Goal: Task Accomplishment & Management: Manage account settings

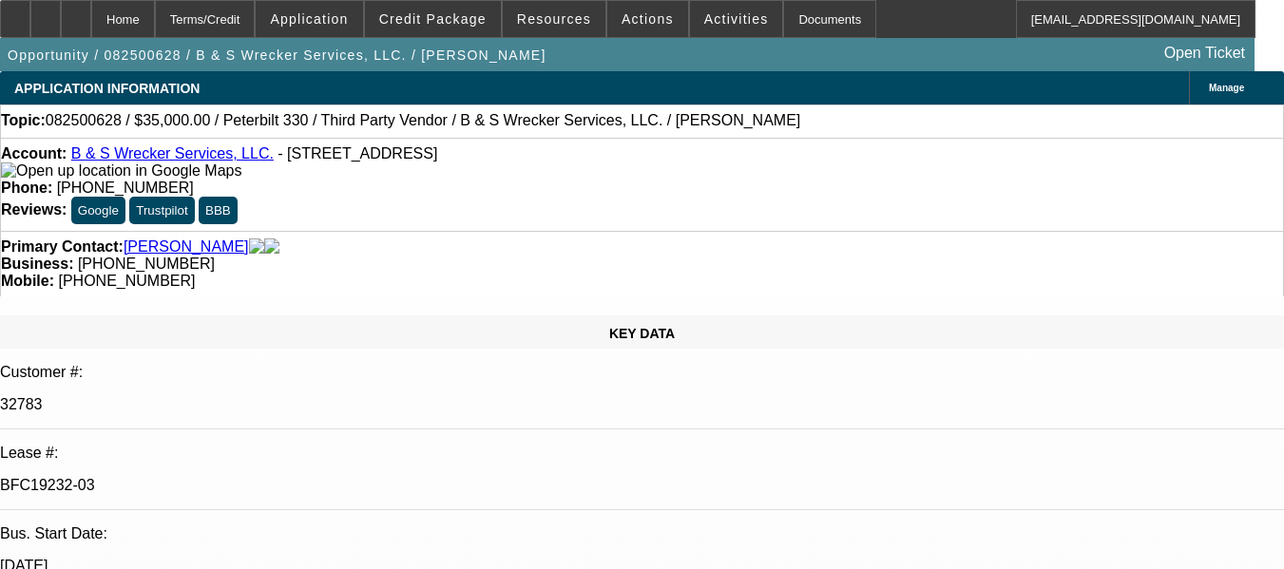
select select "0"
select select "6"
select select "0"
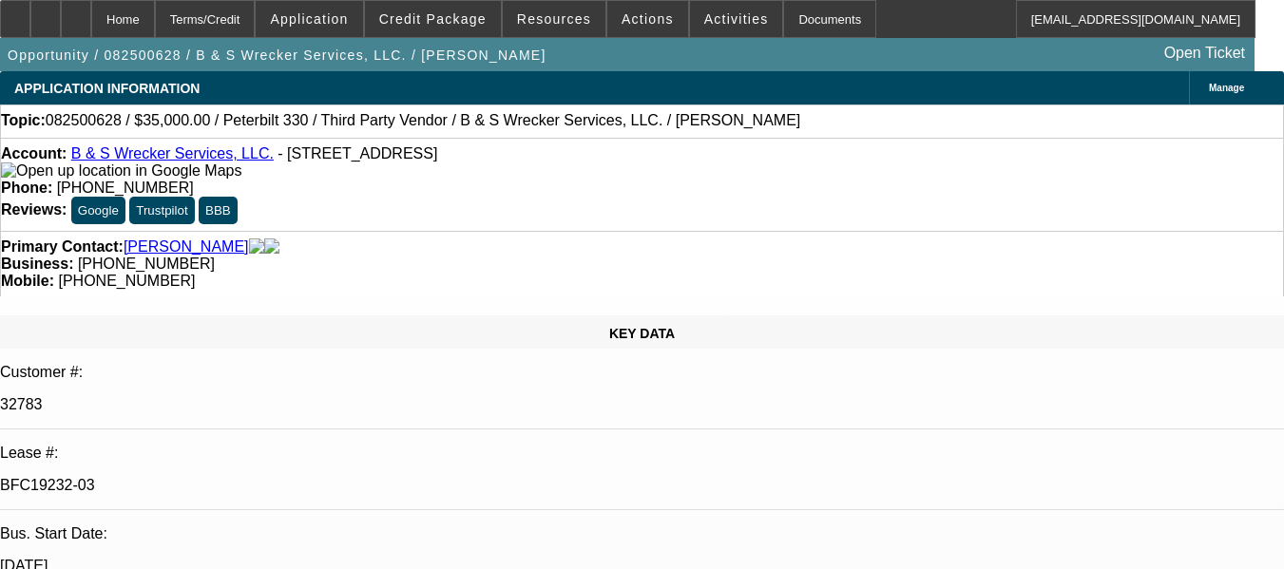
select select "0"
select select "6"
select select "0"
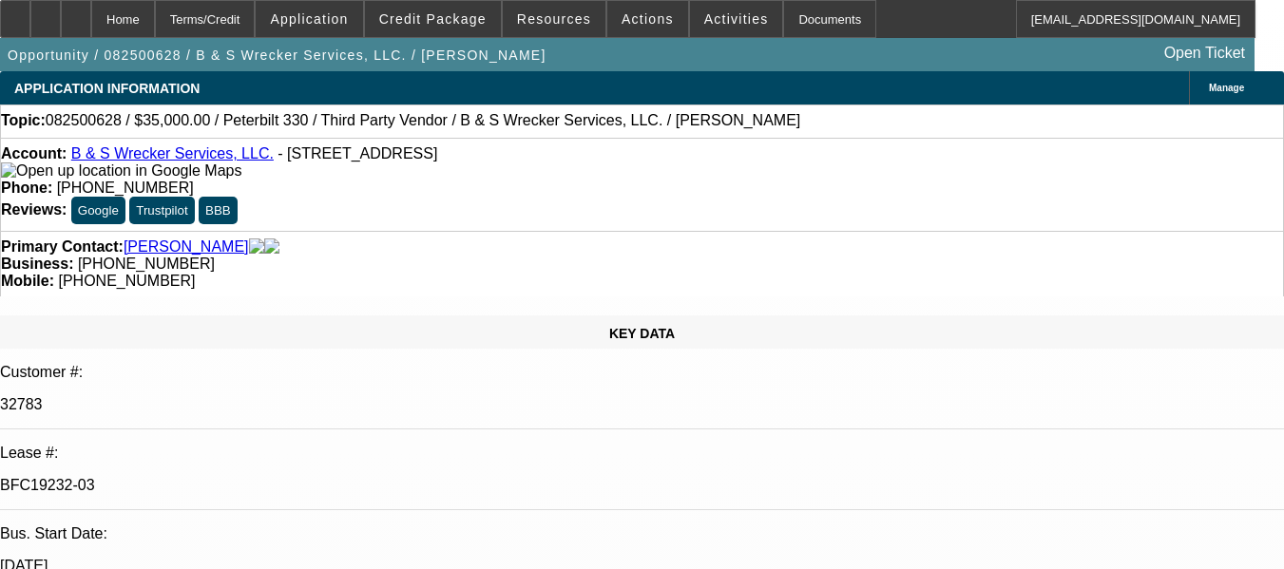
select select "0"
select select "6"
click at [91, 20] on div at bounding box center [76, 19] width 30 height 38
select select "0"
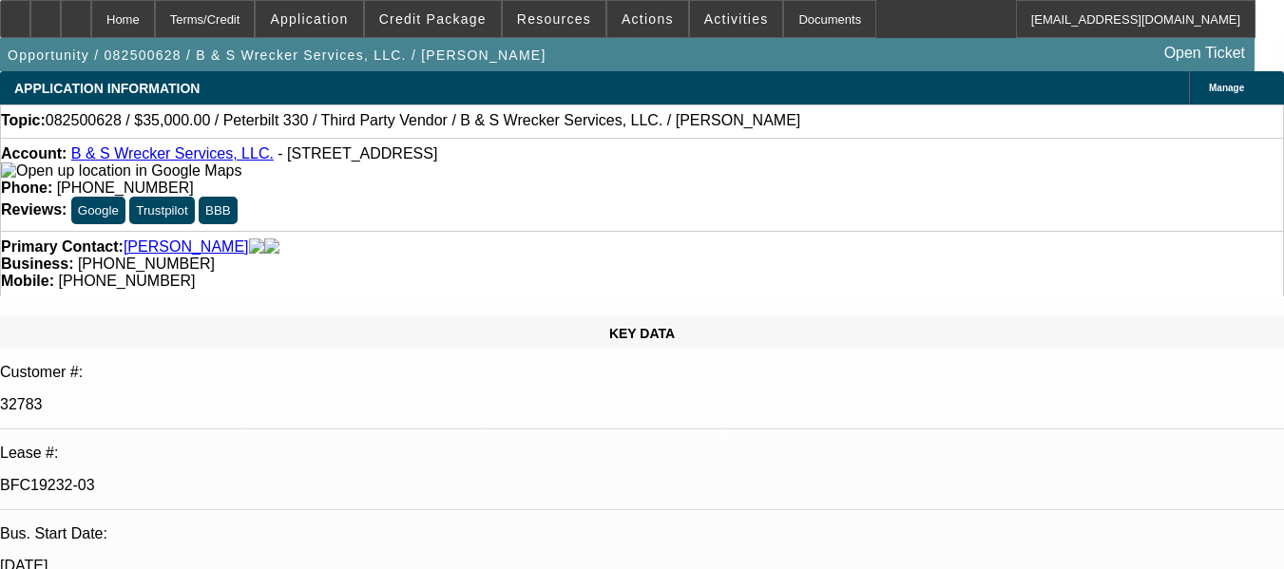
select select "0"
select select "6"
select select "0"
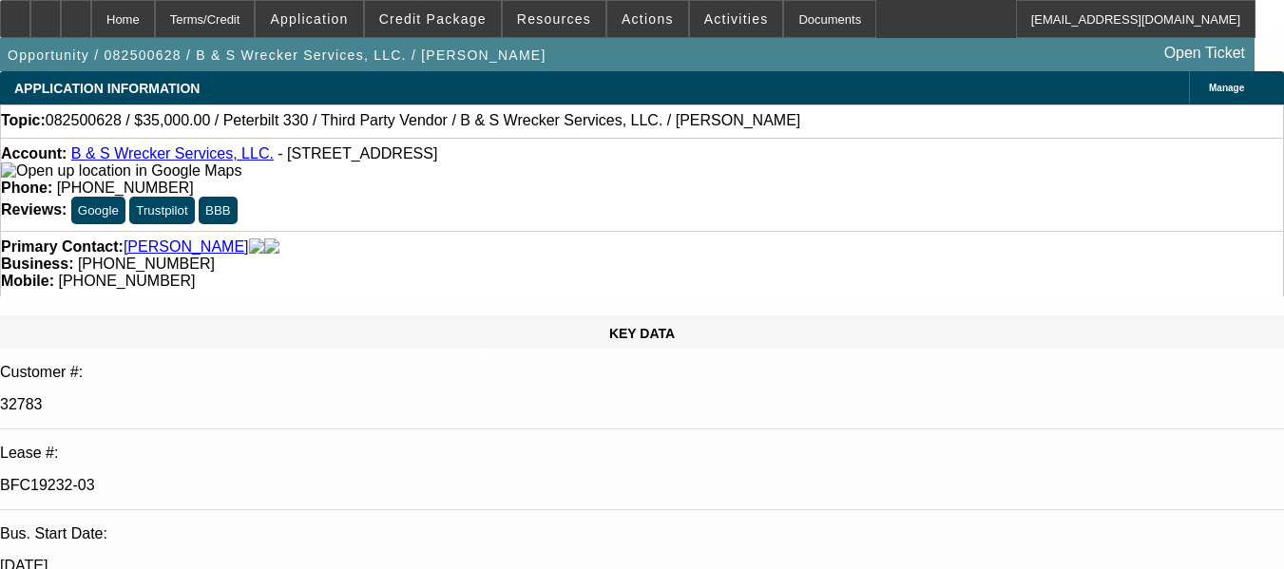
select select "6"
select select "0"
select select "6"
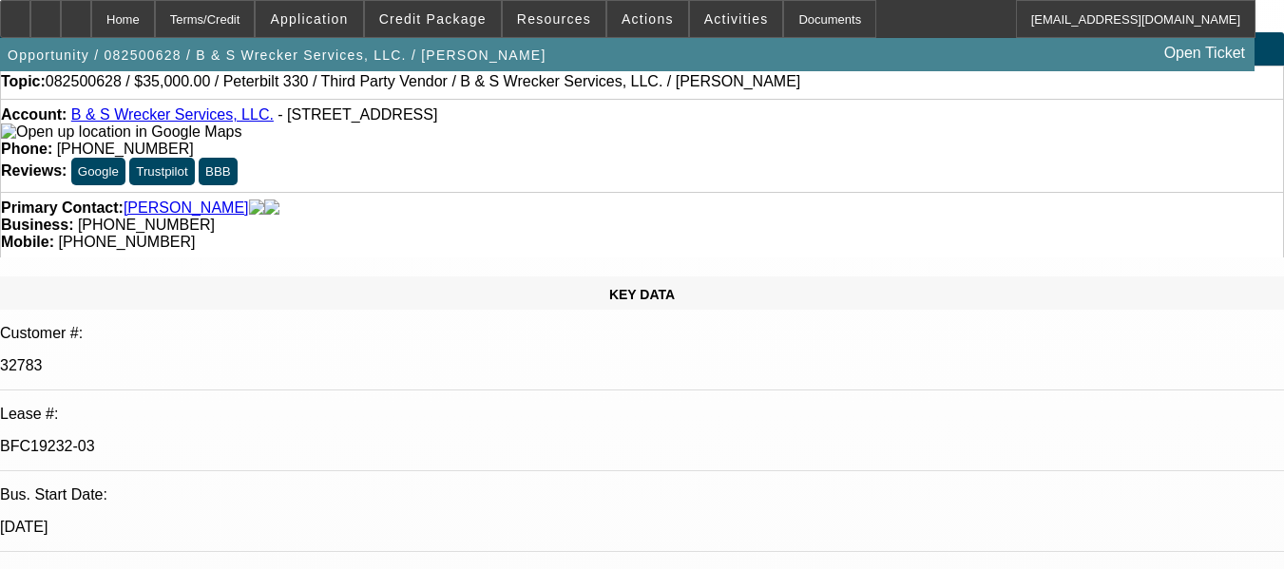
scroll to position [0, 0]
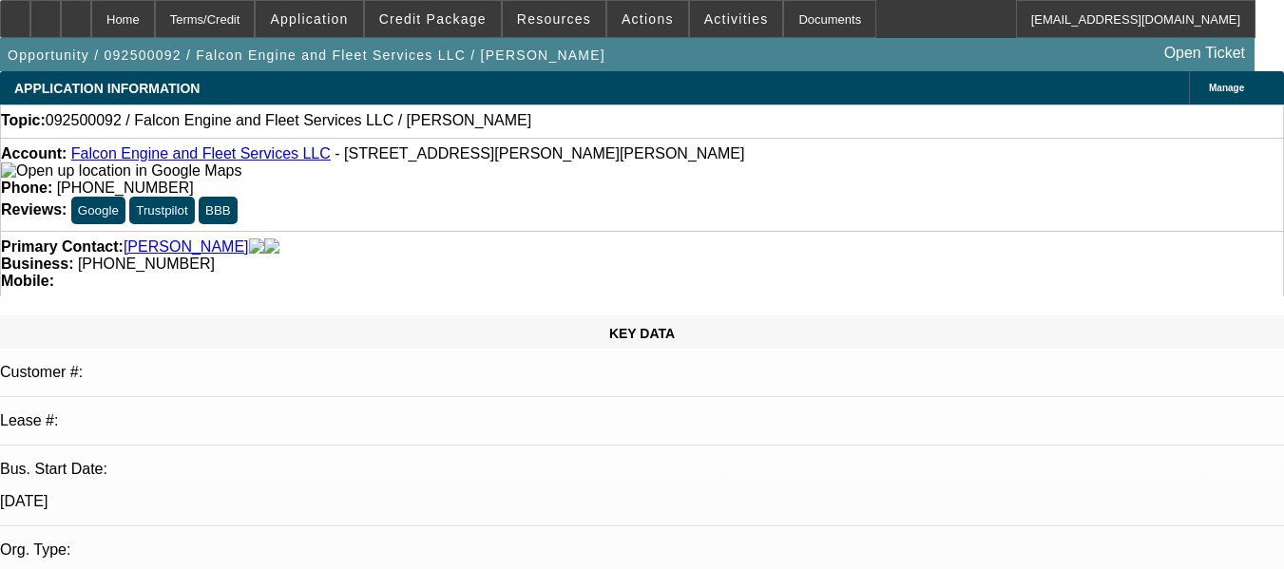
select select "0"
select select "2"
select select "0.1"
select select "4"
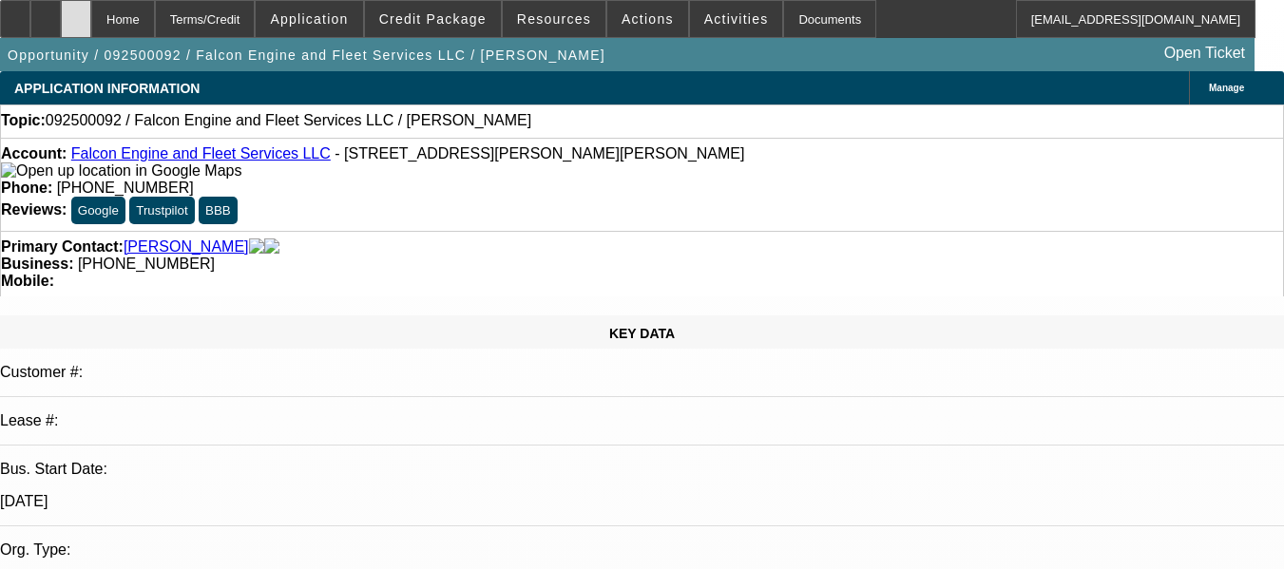
click at [91, 16] on div at bounding box center [76, 19] width 30 height 38
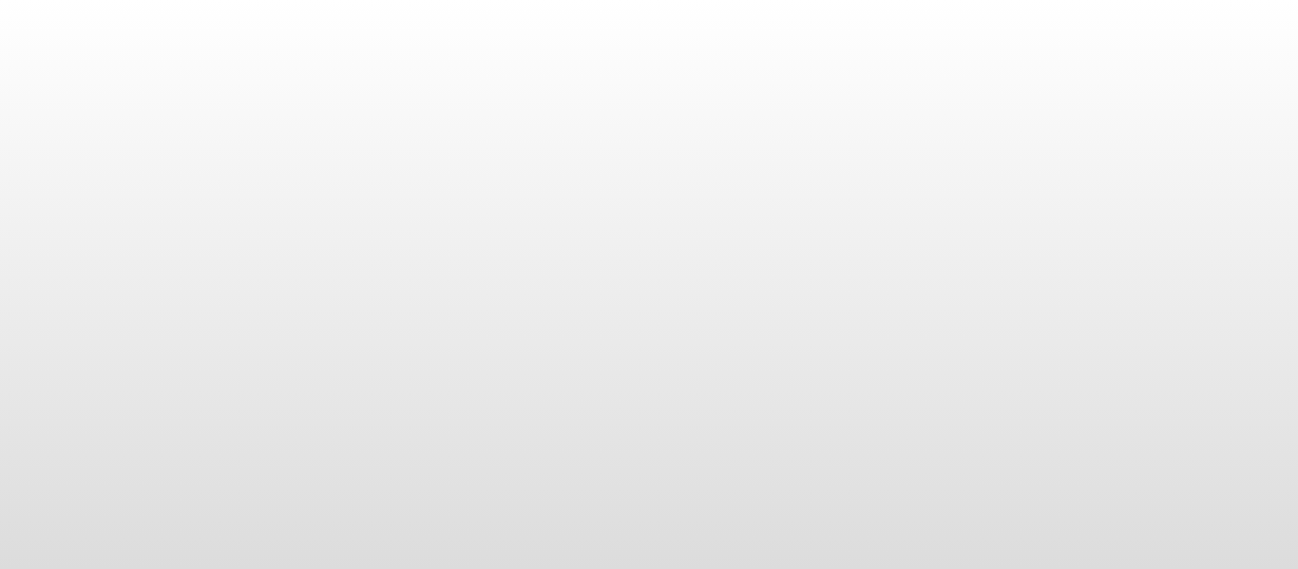
select select "0"
select select "2"
select select "0.1"
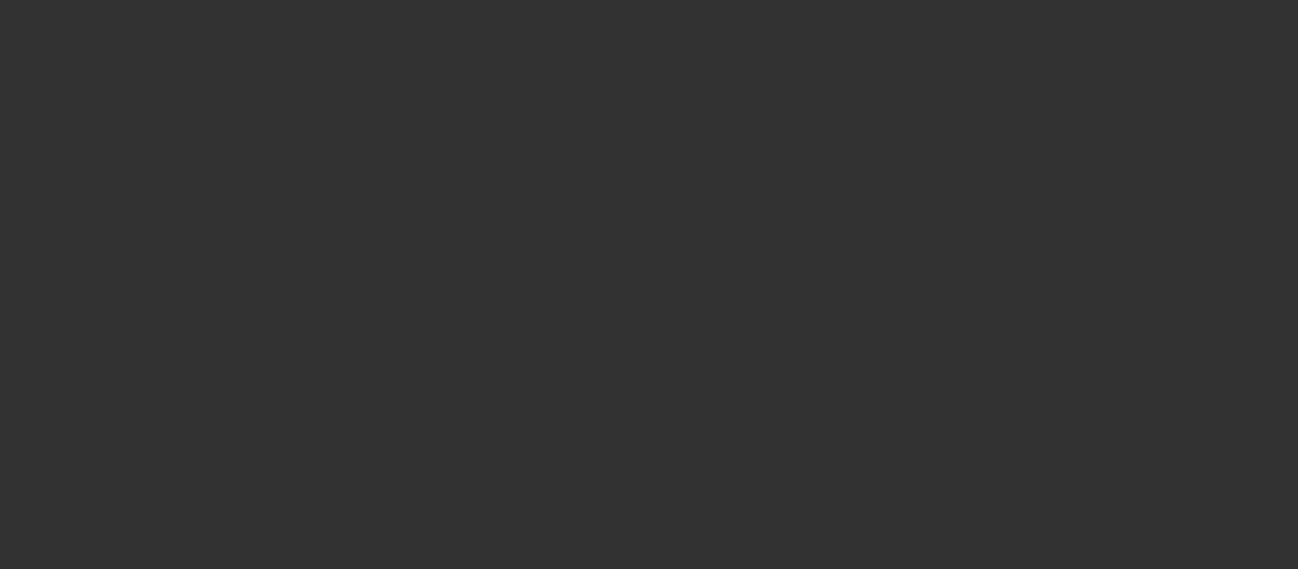
select select "1"
select select "2"
select select "4"
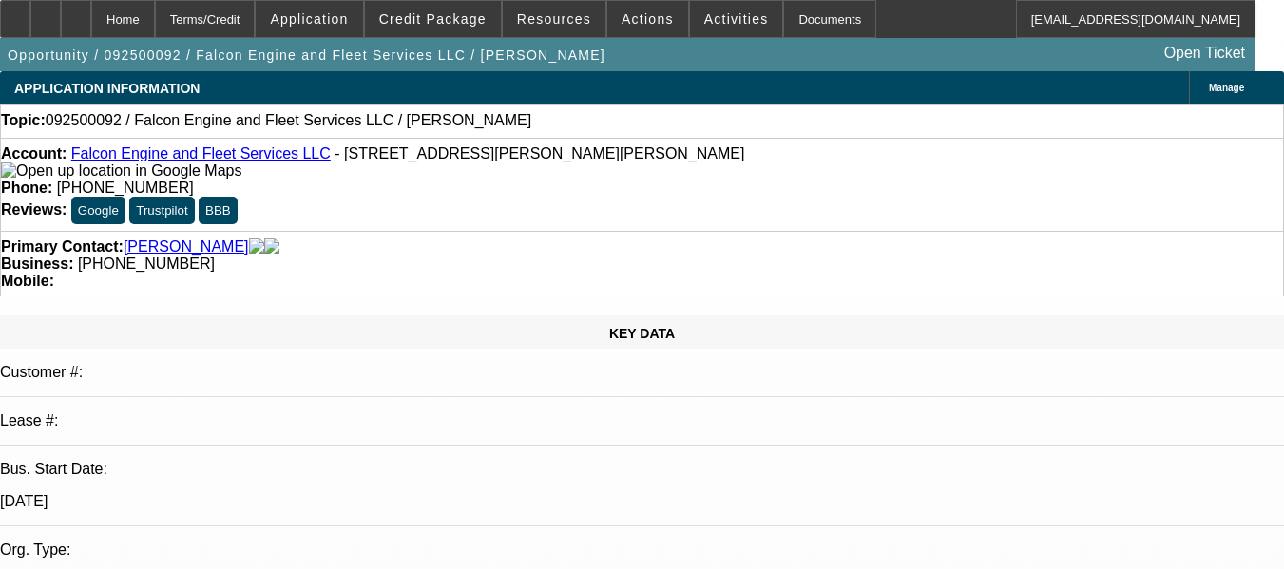
click at [371, 231] on div "Primary Contact: Hildalgo, Joseph Business: (337) 351-5036 Mobile:" at bounding box center [642, 264] width 1284 height 66
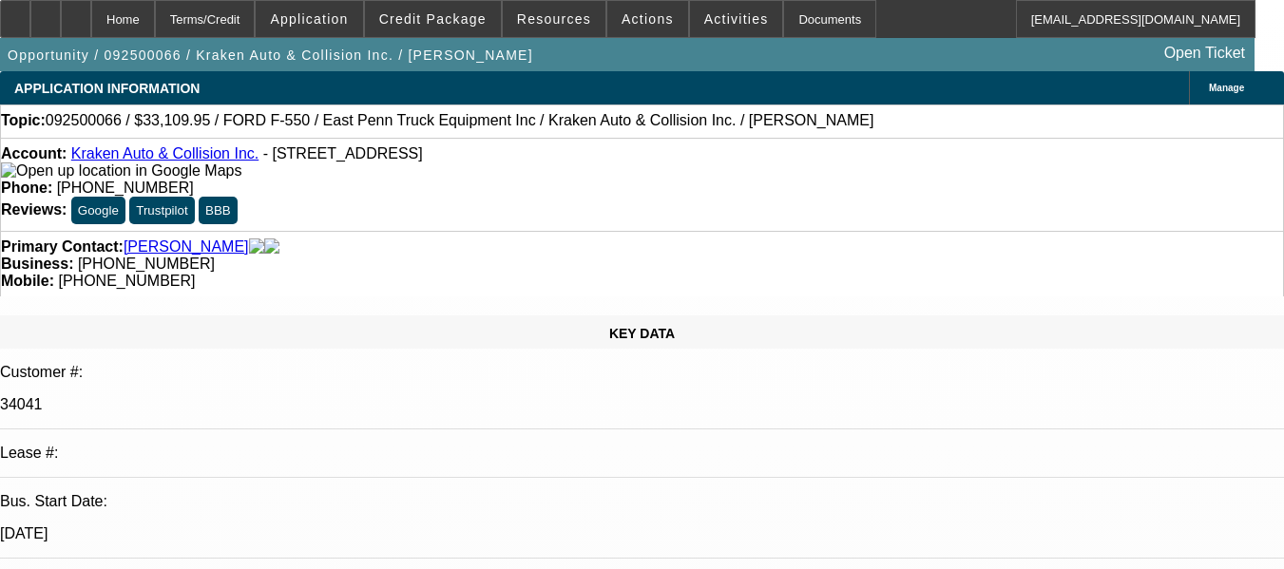
select select "0"
select select "0.1"
select select "4"
select select "0"
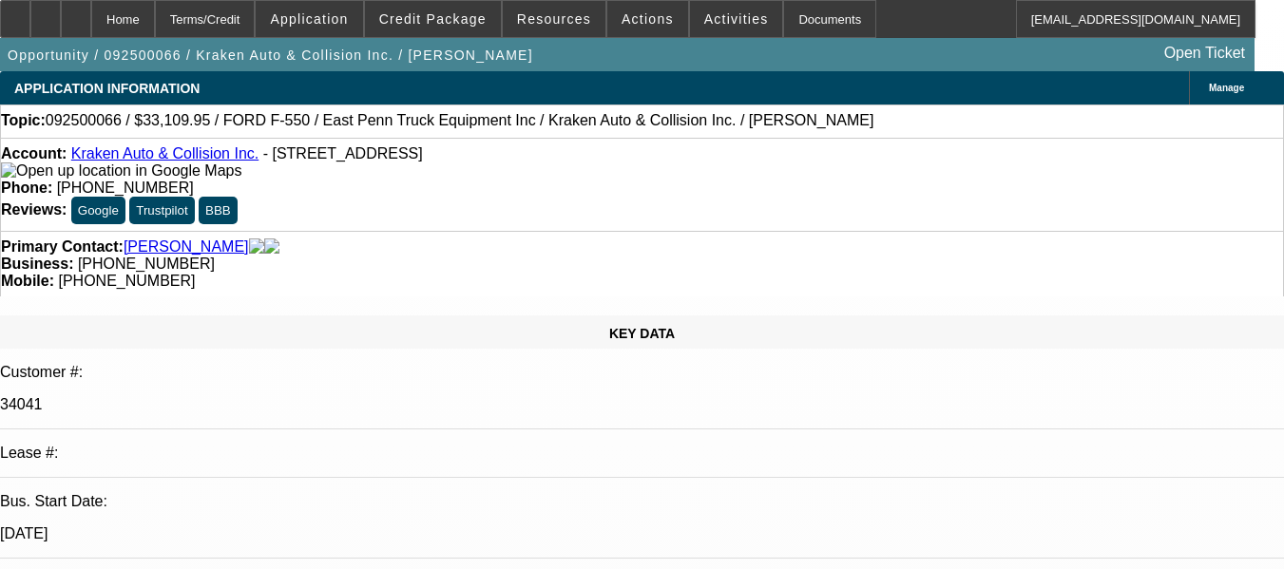
select select "0"
select select "0.1"
select select "4"
select select "0"
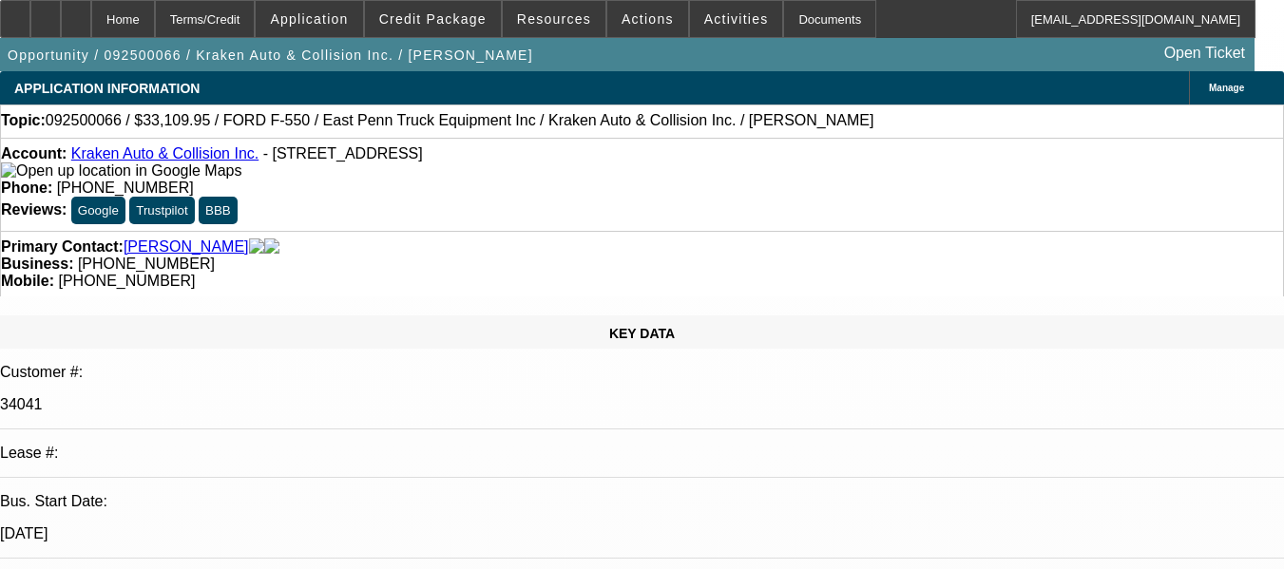
select select "0.1"
select select "4"
select select "0"
select select "0.1"
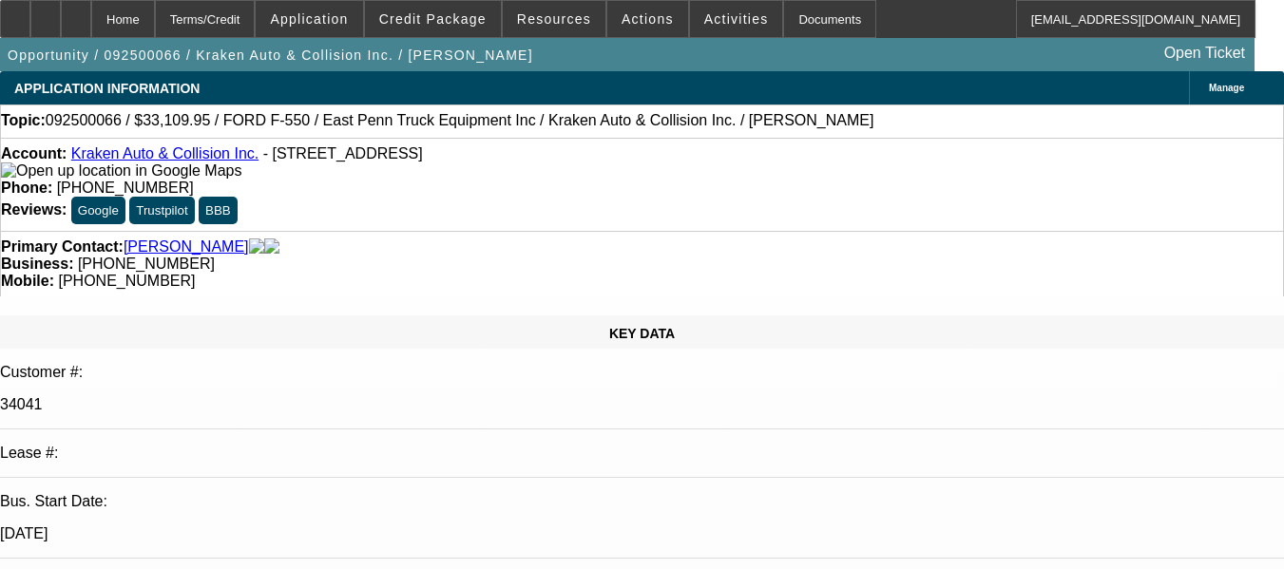
select select "4"
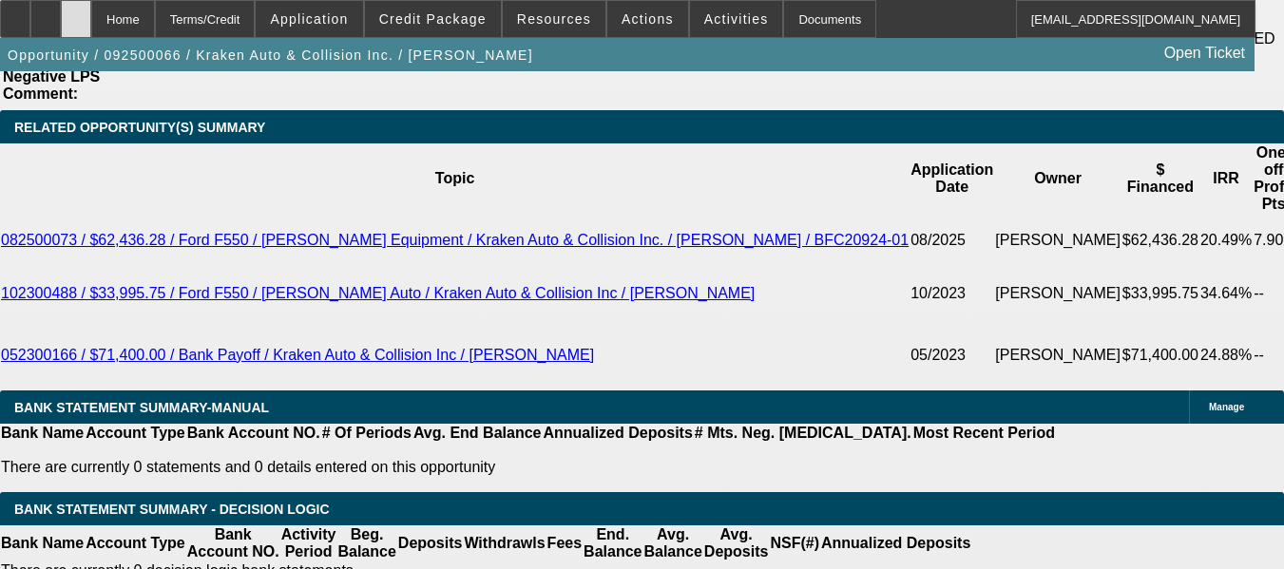
click at [91, 21] on div at bounding box center [76, 19] width 30 height 38
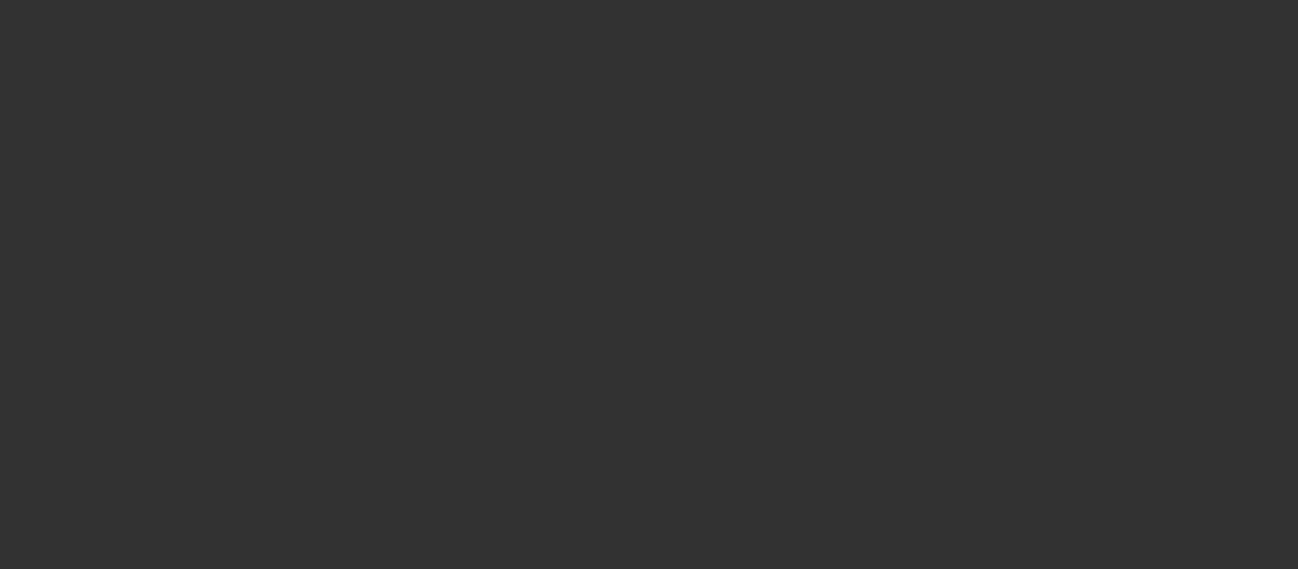
select select "0"
select select "0.1"
select select "4"
select select "0"
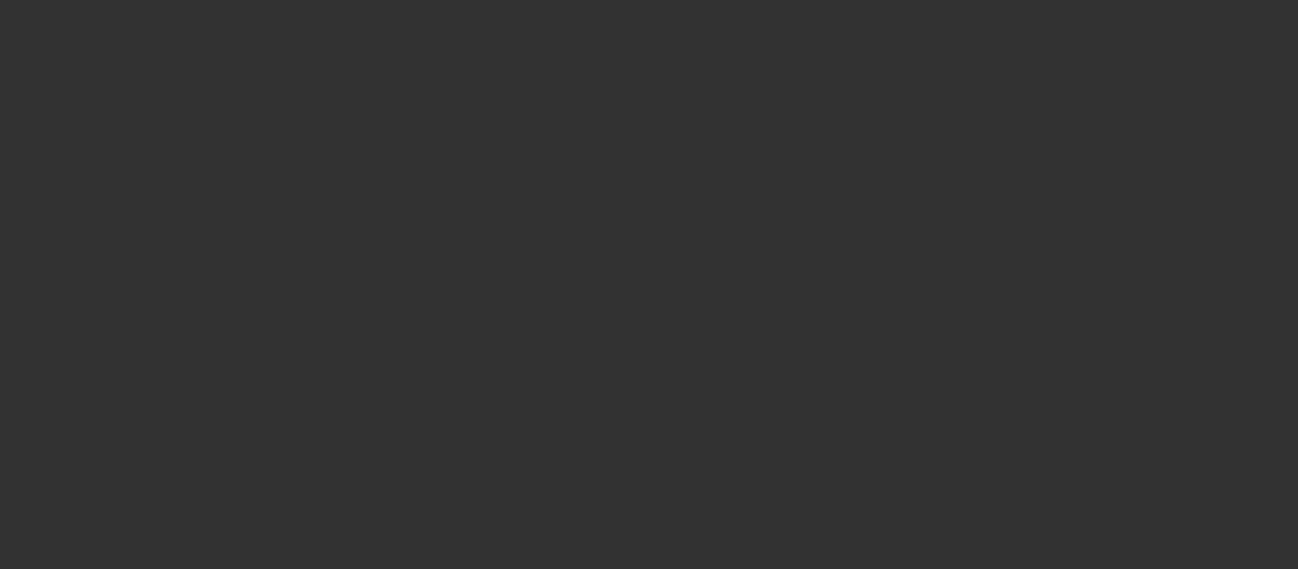
select select "0"
select select "0.1"
select select "4"
select select "0"
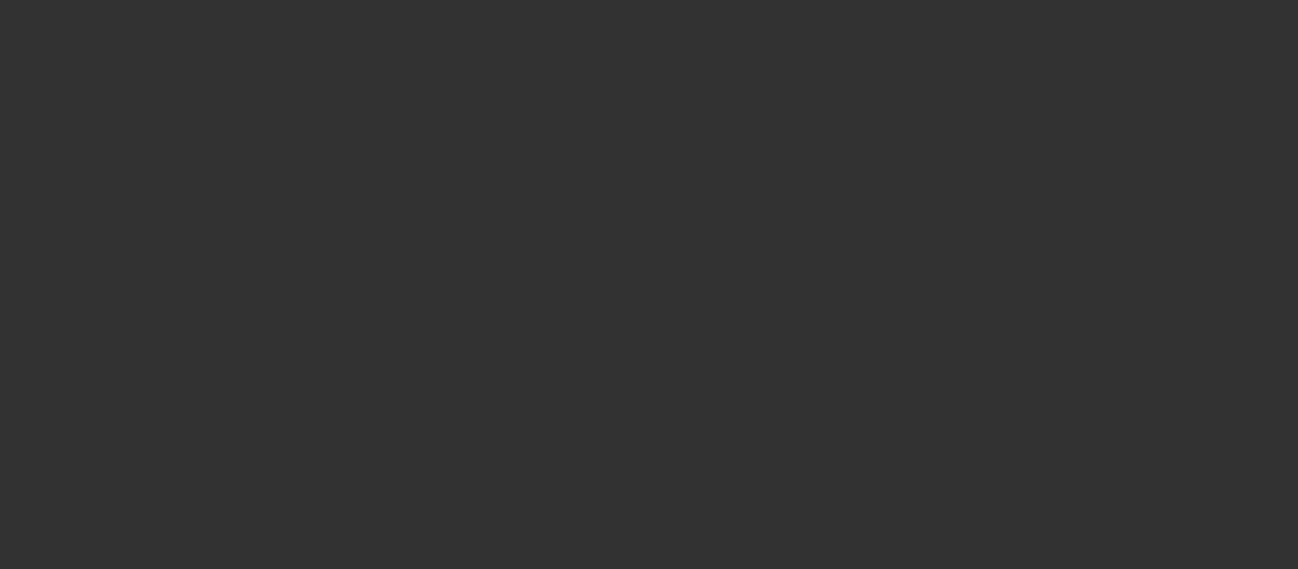
select select "0.1"
select select "4"
select select "0"
select select "0.1"
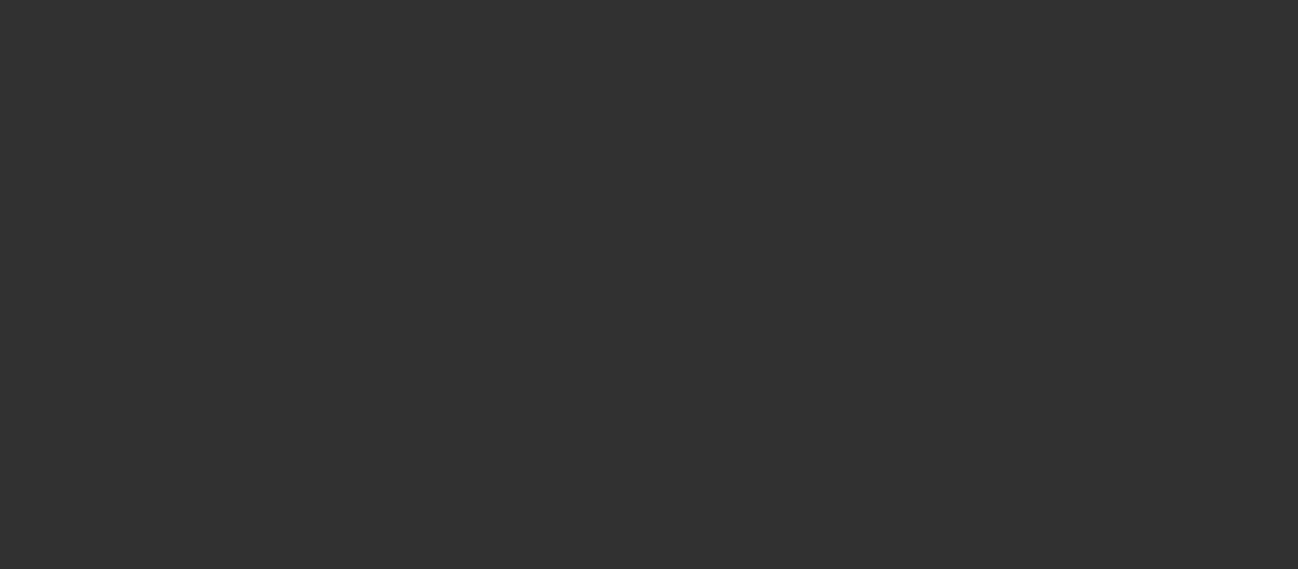
select select "4"
